Goal: Information Seeking & Learning: Learn about a topic

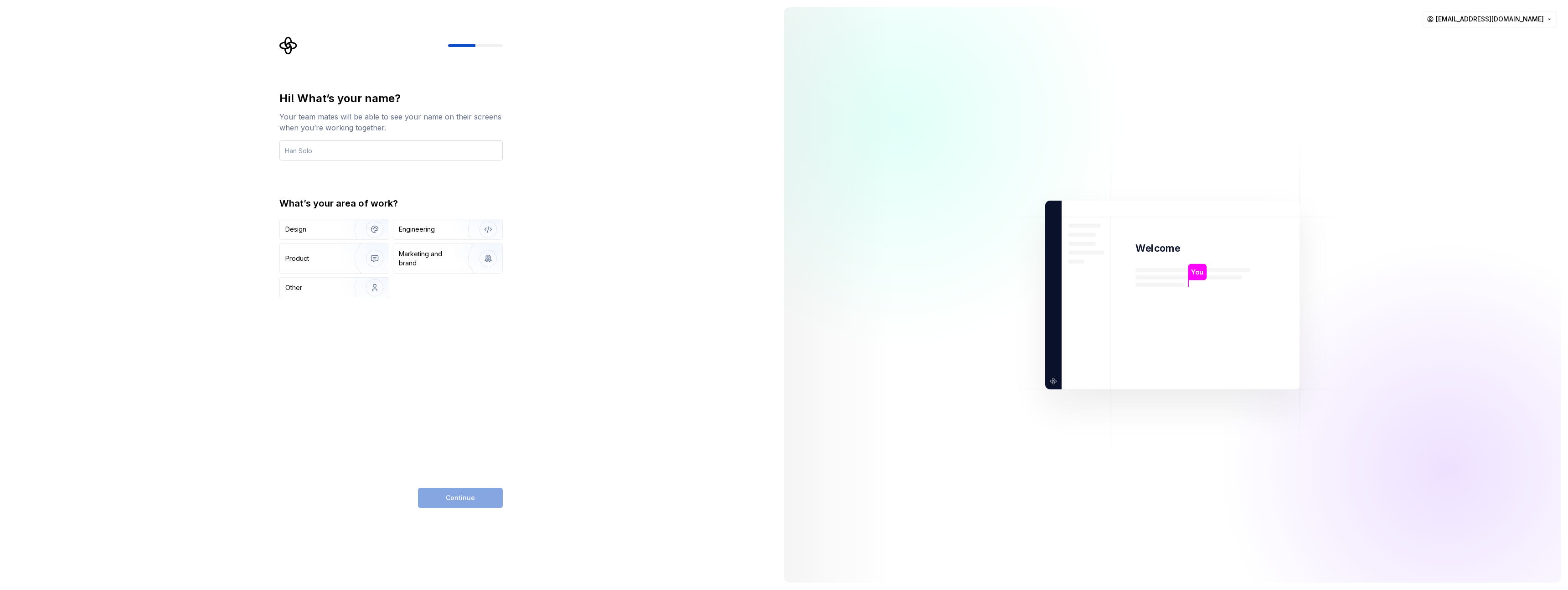
click at [418, 149] on input "text" at bounding box center [391, 150] width 223 height 20
type input "Ashwin Patil"
click at [423, 226] on div "Engineering" at bounding box center [416, 229] width 36 height 9
click at [478, 497] on button "Continue" at bounding box center [460, 497] width 85 height 20
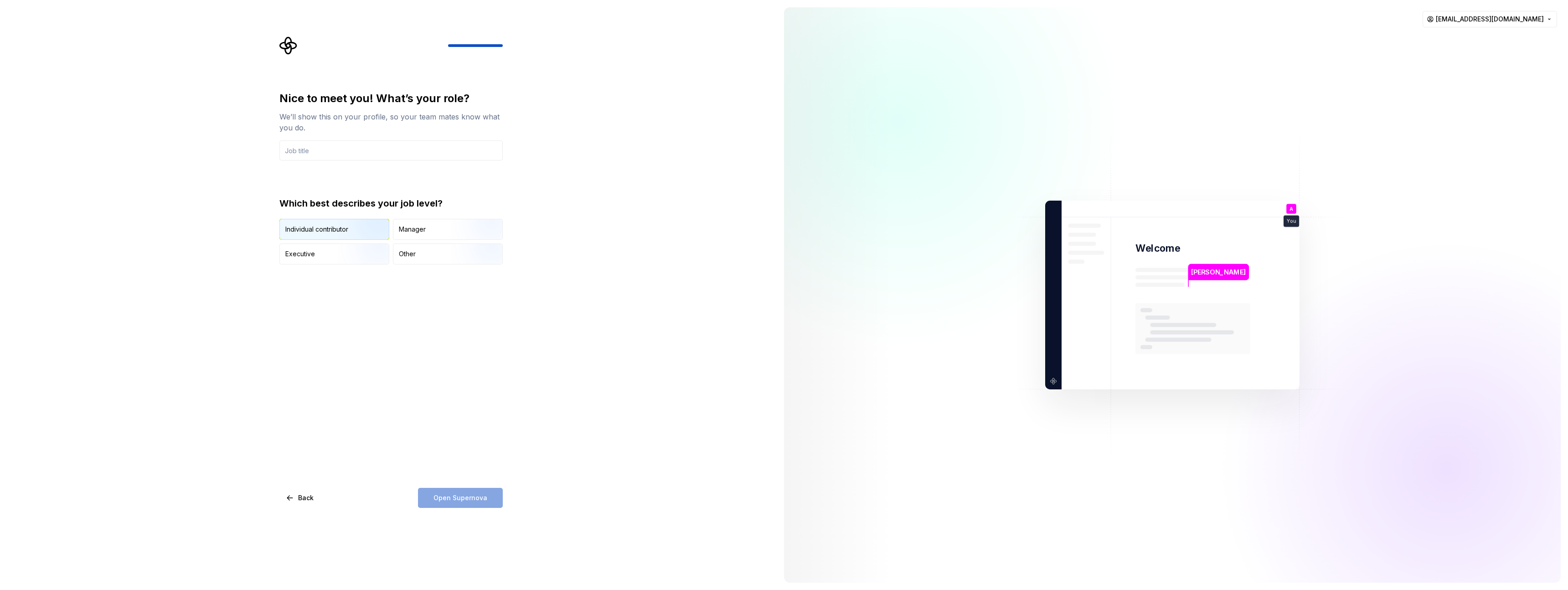
click at [359, 231] on img "button" at bounding box center [367, 241] width 58 height 61
click at [411, 375] on div "Nice to meet you! What’s your role? We’ll show this on your profile, so your te…" at bounding box center [391, 300] width 223 height 416
click at [464, 496] on div "Open Supernova" at bounding box center [460, 497] width 85 height 20
click at [368, 155] on input "text" at bounding box center [391, 150] width 223 height 20
type input "Software Engineer"
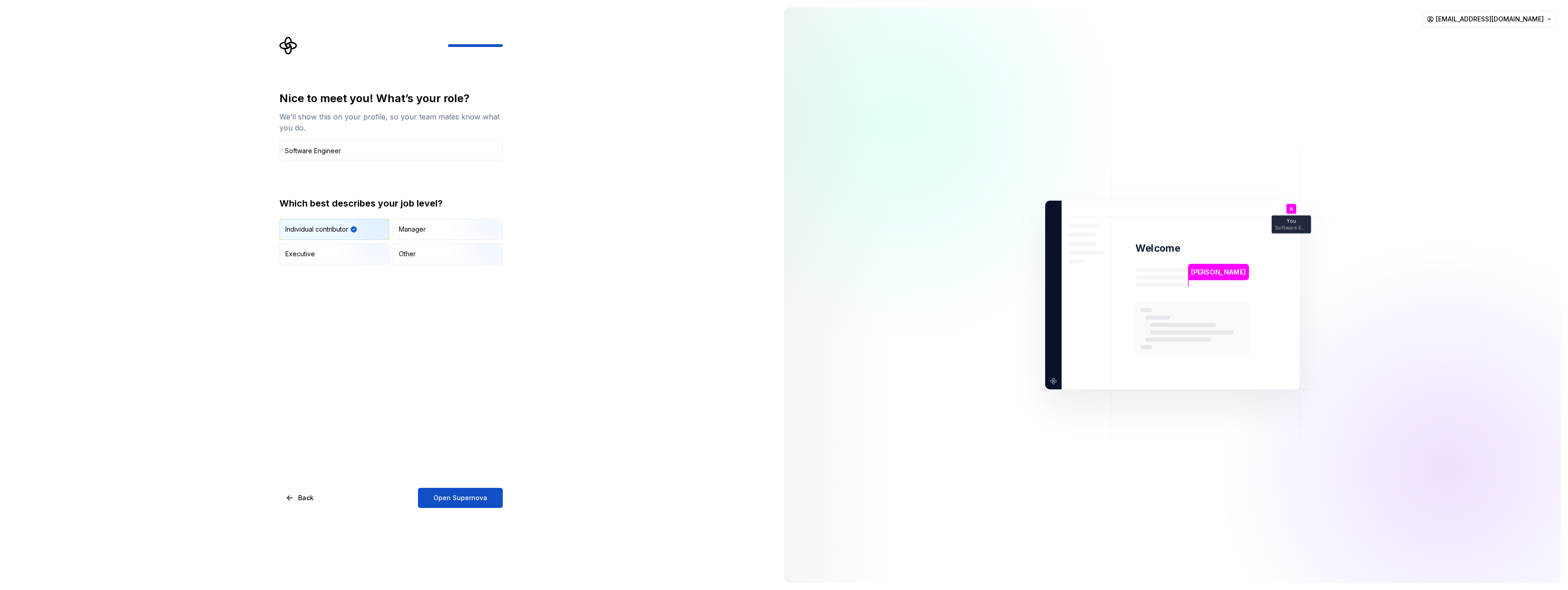
click at [384, 355] on div "Nice to meet you! What’s your role? We’ll show this on your profile, so your te…" at bounding box center [391, 300] width 223 height 416
click at [455, 504] on button "Open Supernova" at bounding box center [460, 497] width 85 height 20
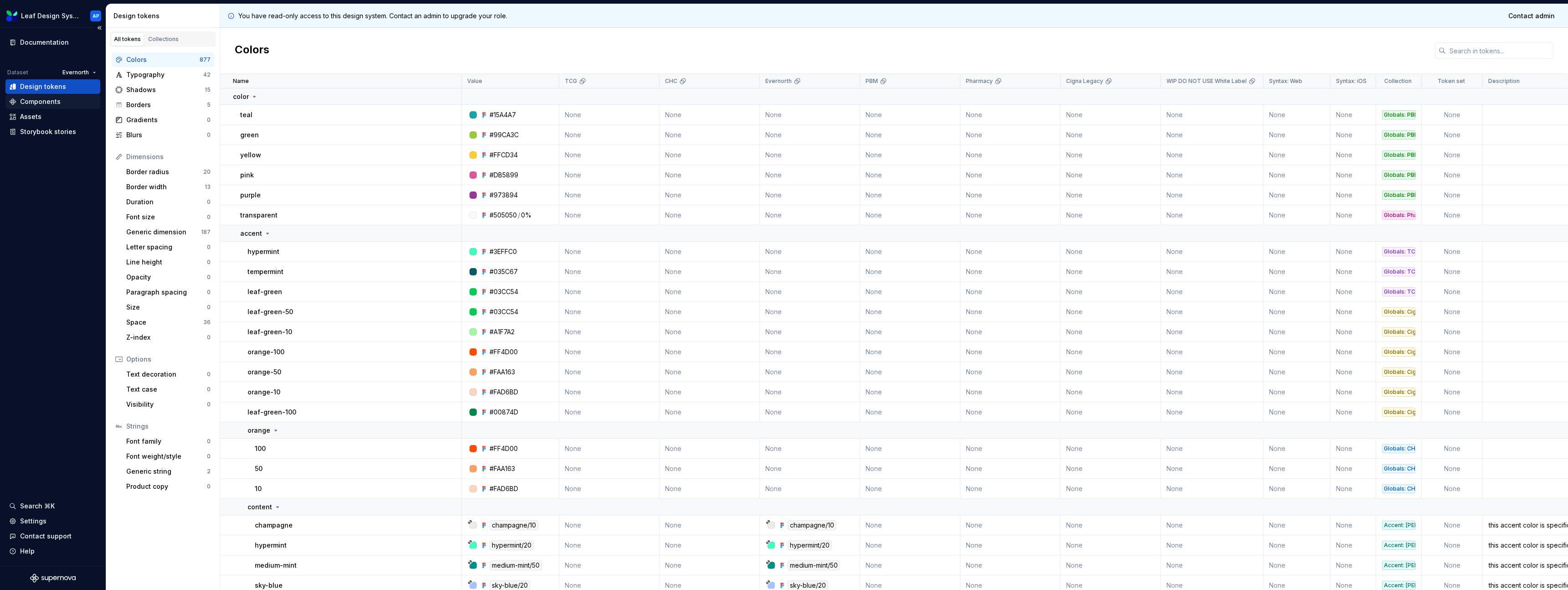
click at [39, 100] on div "Components" at bounding box center [40, 102] width 41 height 9
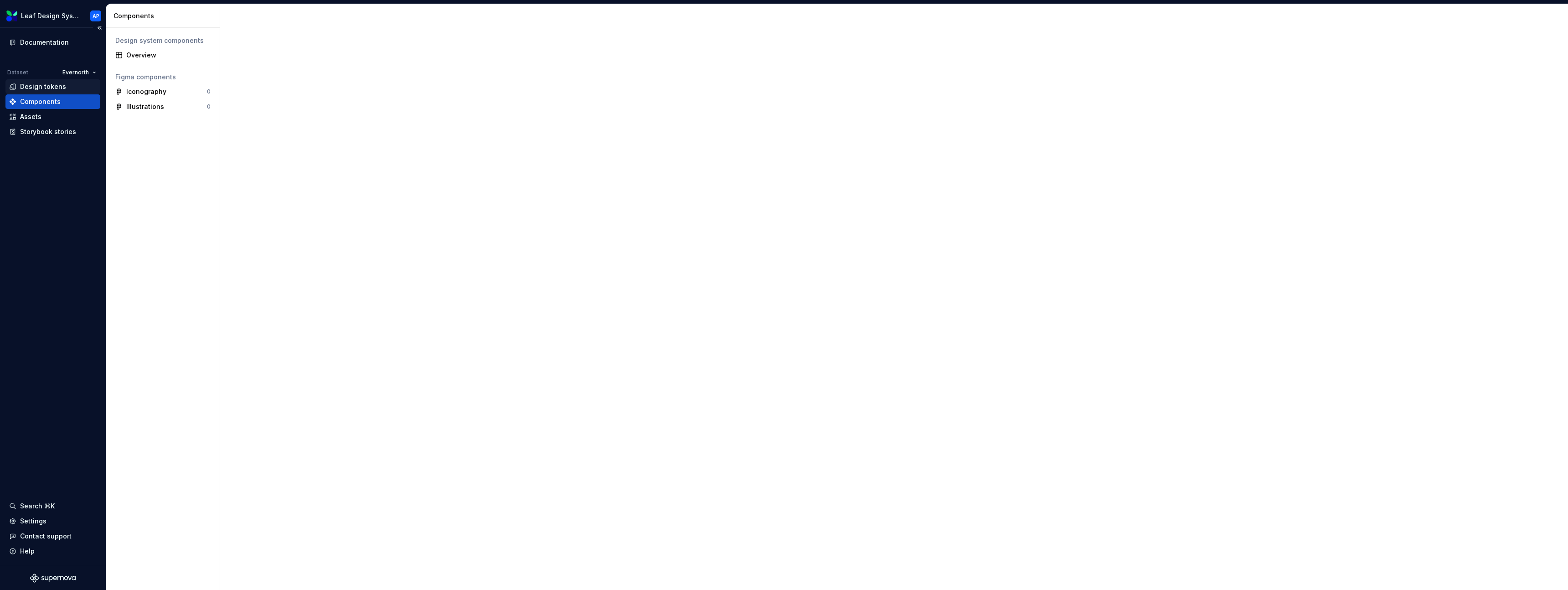
click at [49, 90] on div "Design tokens" at bounding box center [43, 86] width 46 height 9
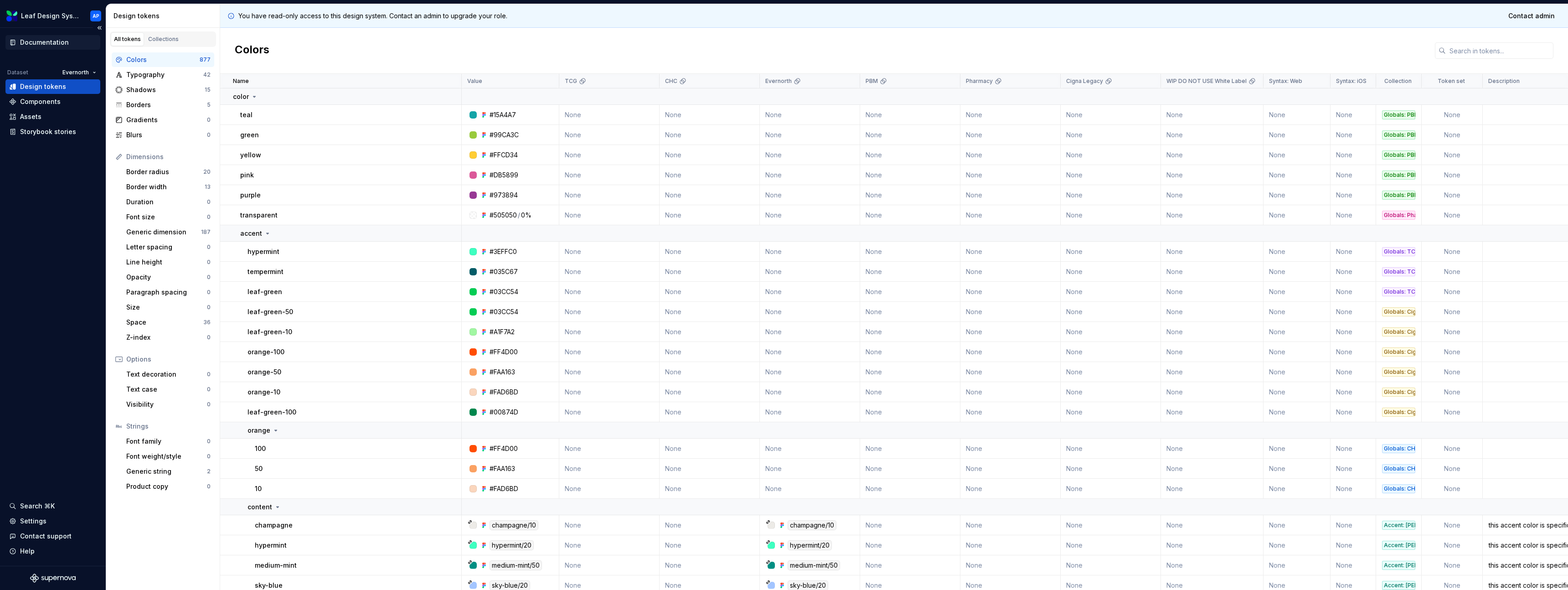
click at [61, 44] on div "Documentation" at bounding box center [44, 42] width 49 height 9
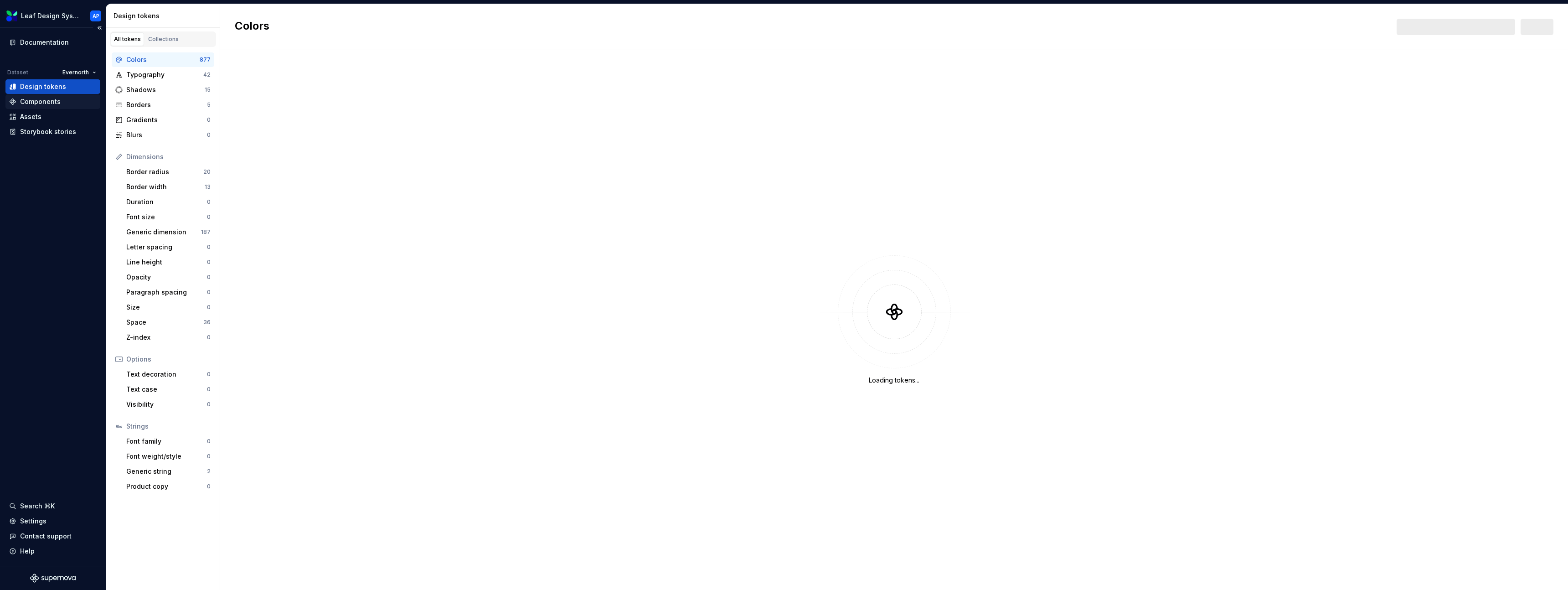
click at [47, 102] on div "Components" at bounding box center [40, 102] width 41 height 9
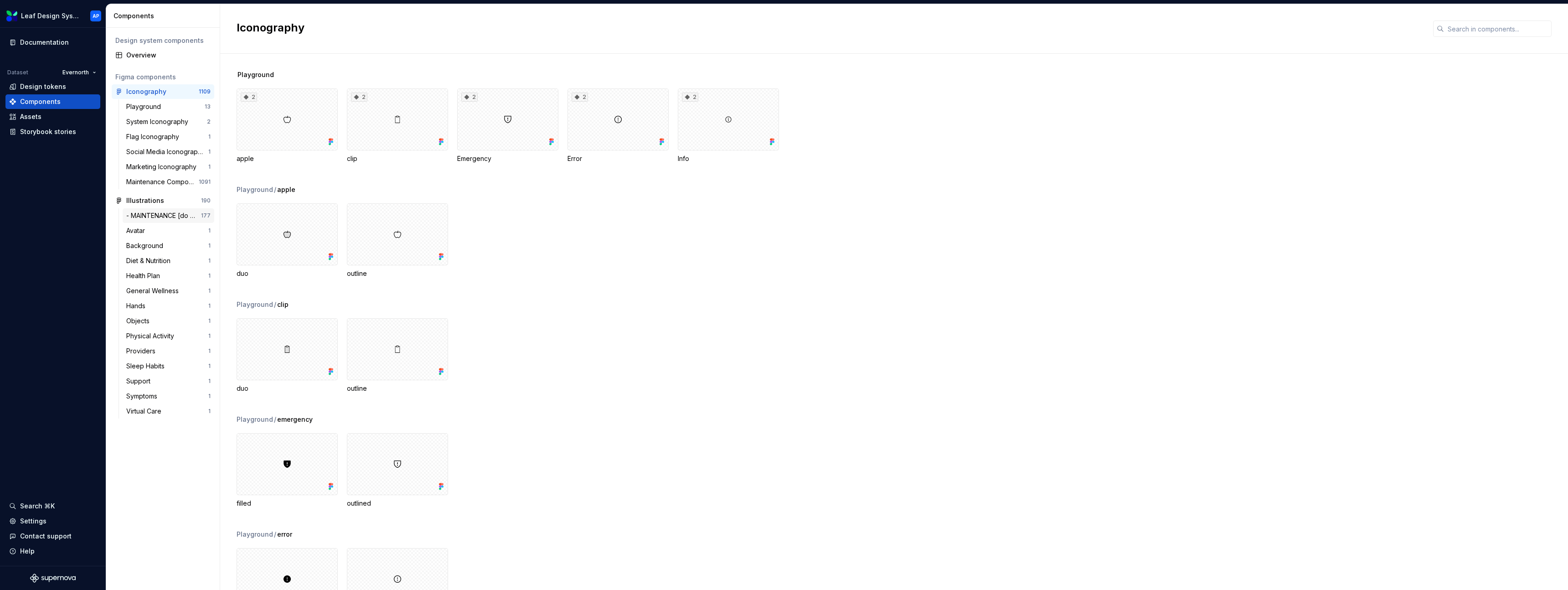
click at [153, 215] on div "- MAINTENANCE [do not use directly]" at bounding box center [163, 216] width 75 height 9
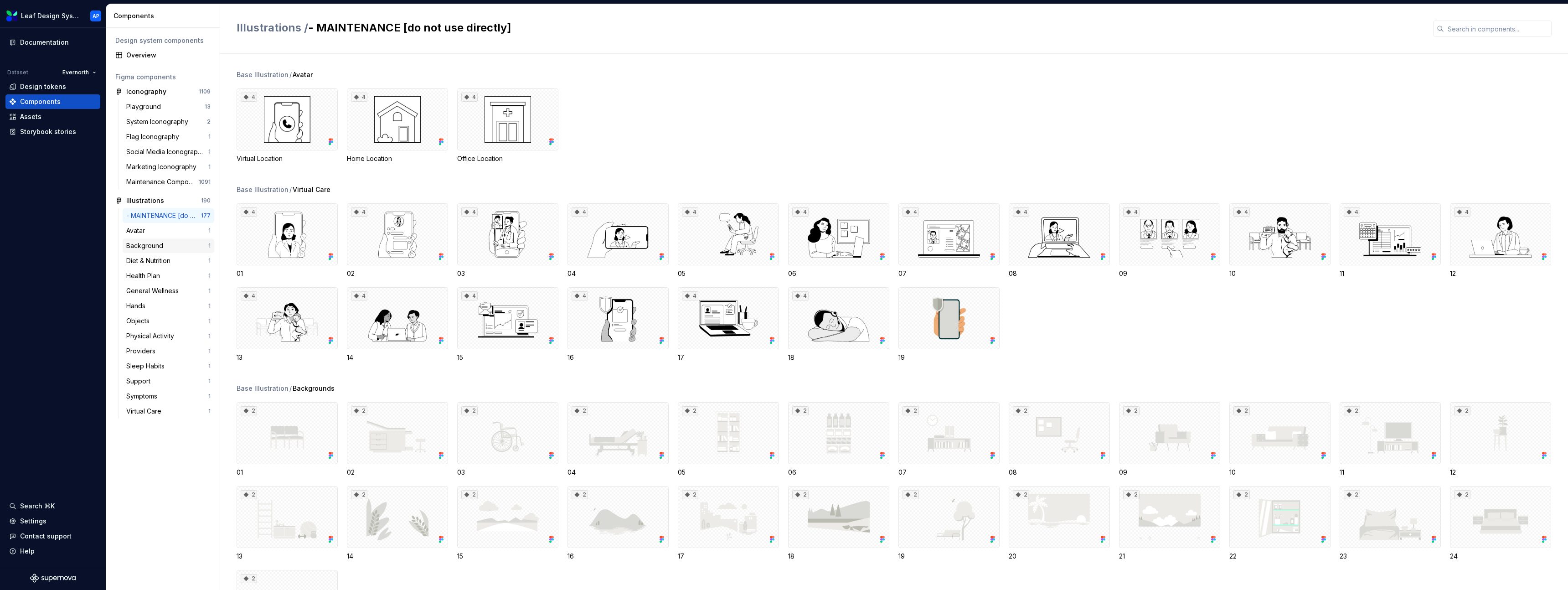
click at [154, 248] on div "Background" at bounding box center [146, 245] width 41 height 9
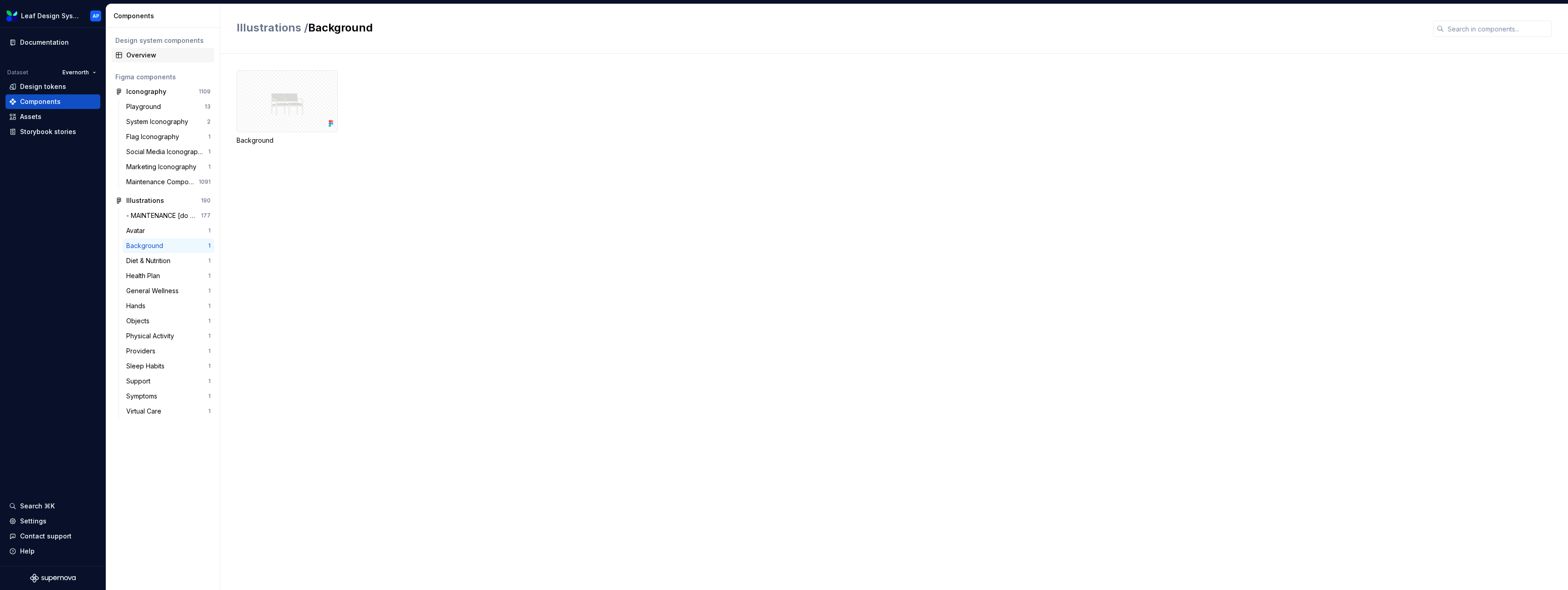
click at [153, 57] on div "Overview" at bounding box center [168, 55] width 85 height 9
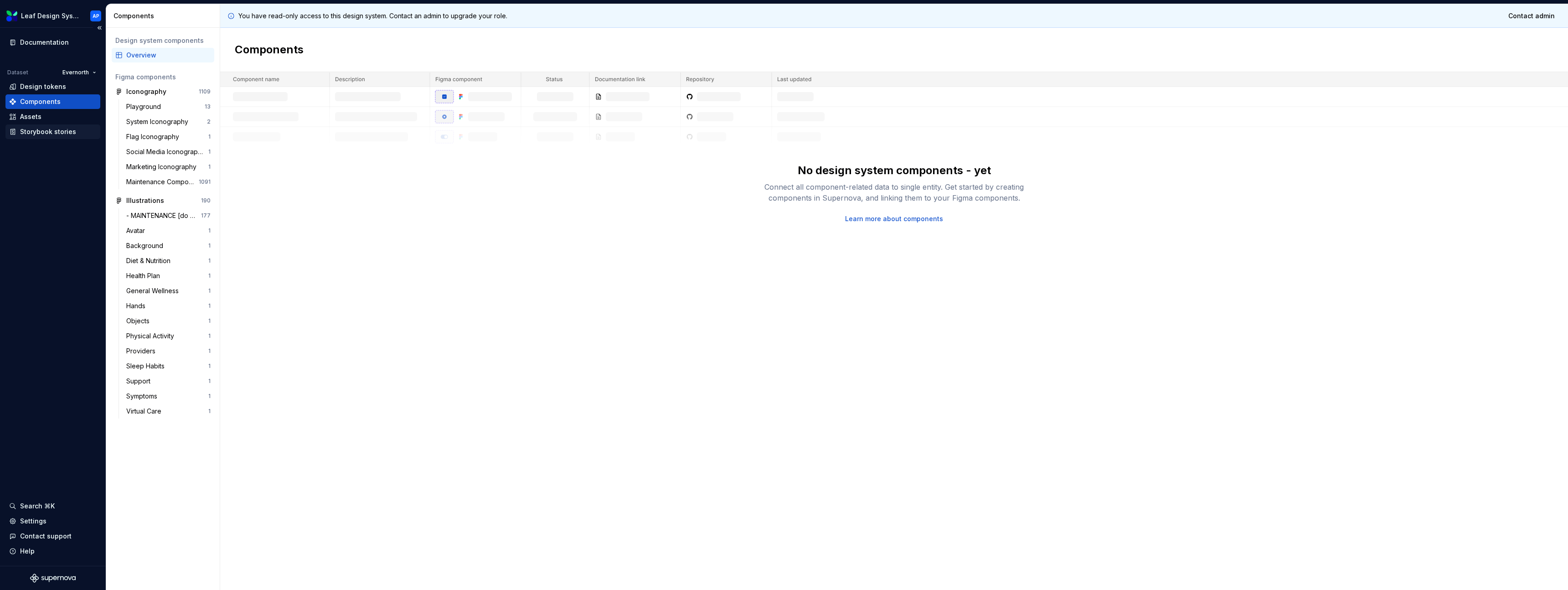
click at [56, 133] on div "Storybook stories" at bounding box center [48, 132] width 56 height 9
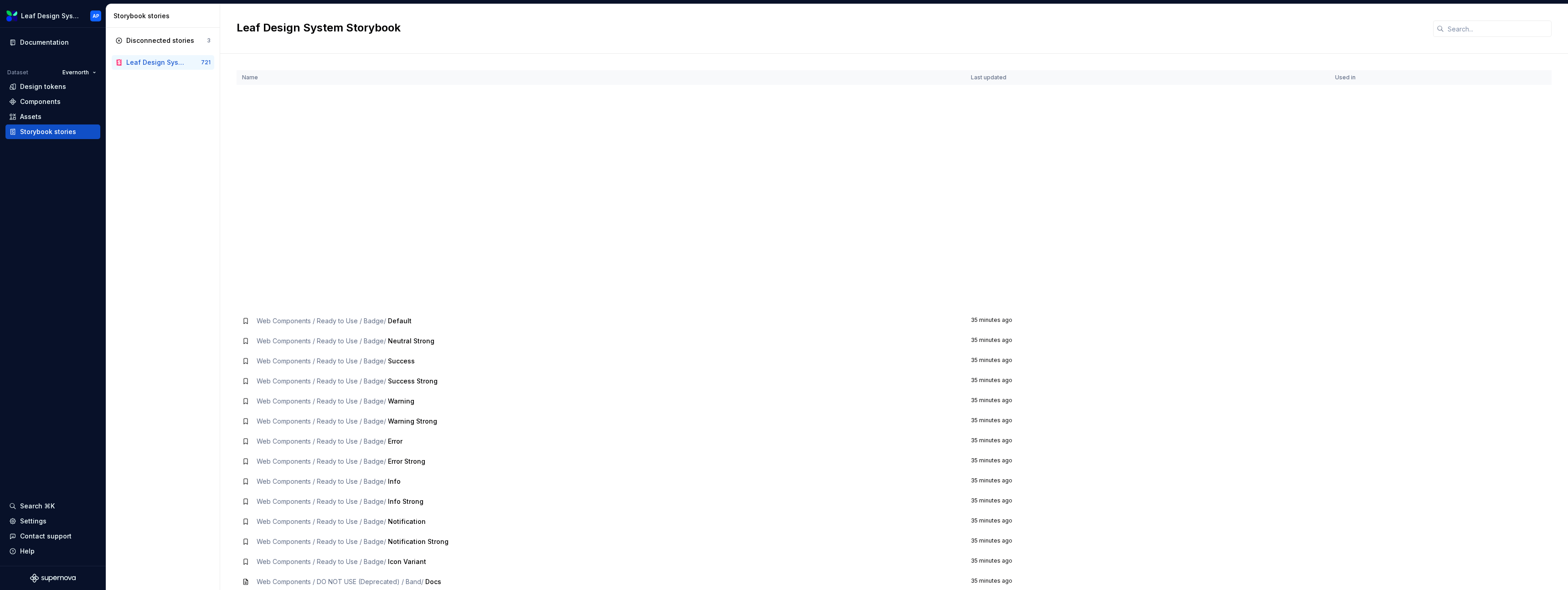
scroll to position [2447, 0]
